Goal: Information Seeking & Learning: Learn about a topic

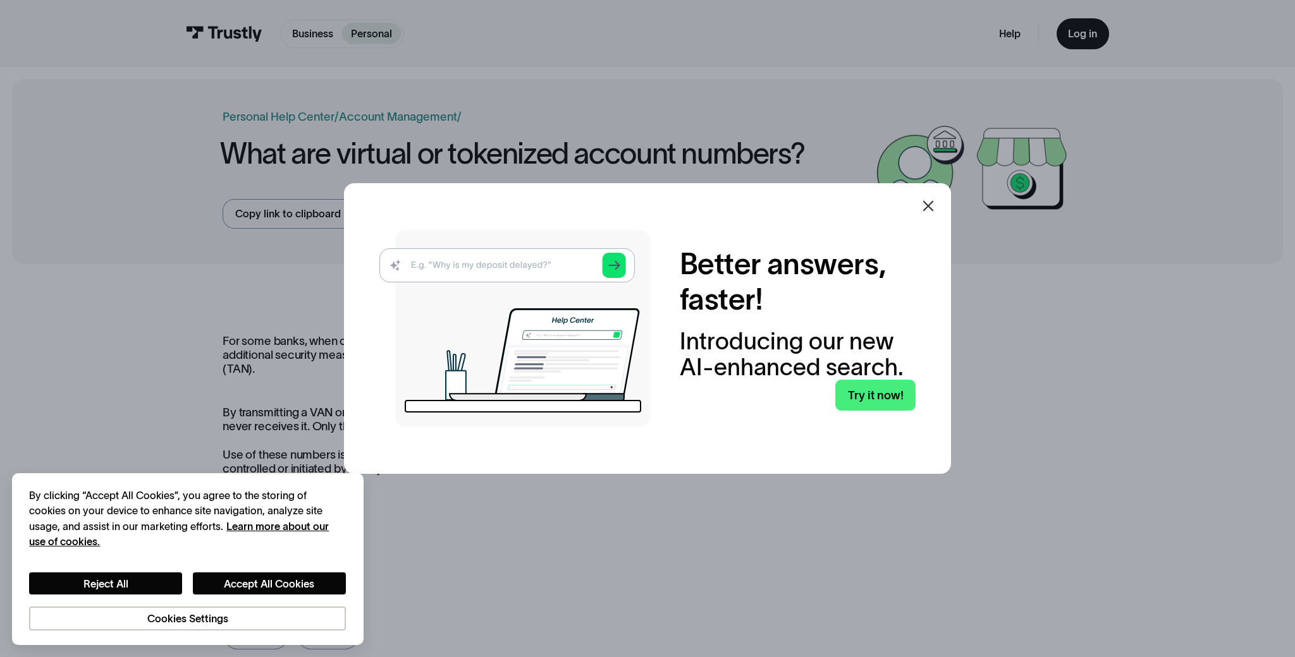
click at [923, 200] on icon at bounding box center [928, 205] width 11 height 11
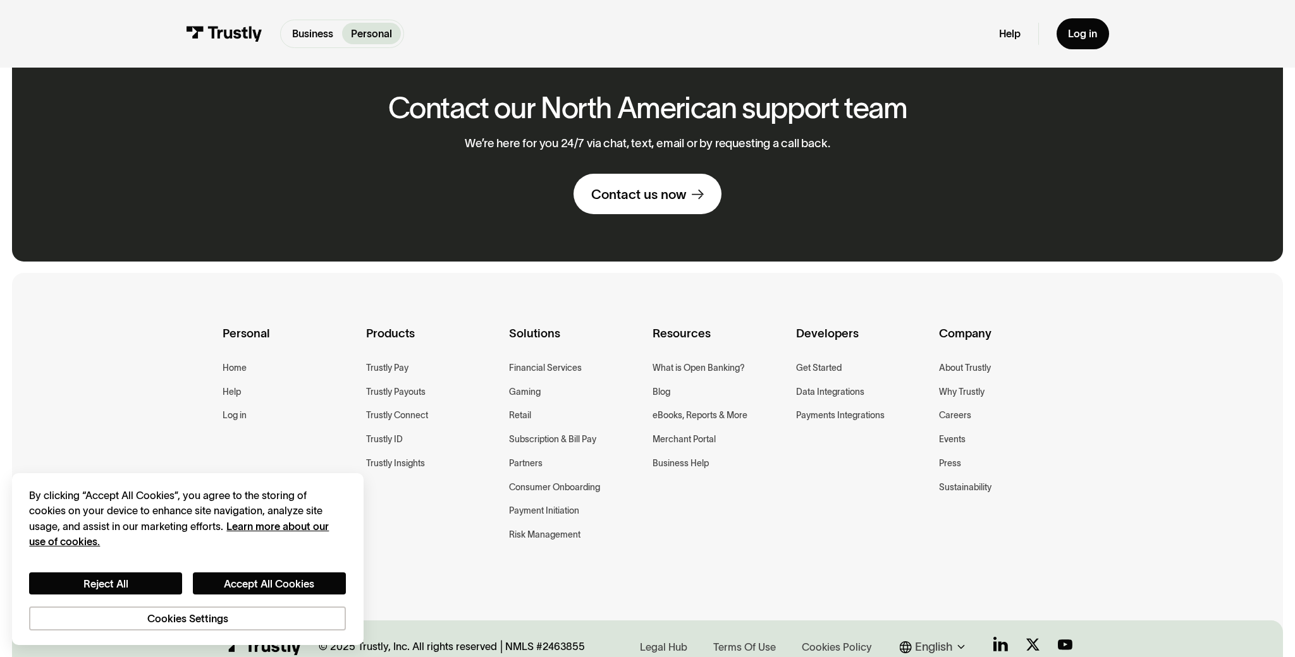
scroll to position [762, 0]
